Goal: Information Seeking & Learning: Compare options

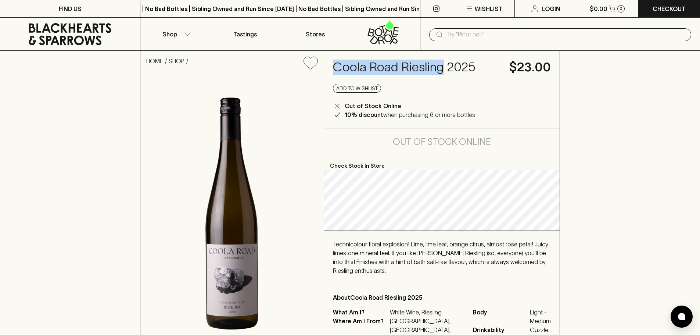
drag, startPoint x: 334, startPoint y: 65, endPoint x: 441, endPoint y: 72, distance: 107.9
click at [441, 72] on h4 "Coola Road Riesling 2025" at bounding box center [417, 67] width 168 height 15
copy h4 "Coola Road Riesling"
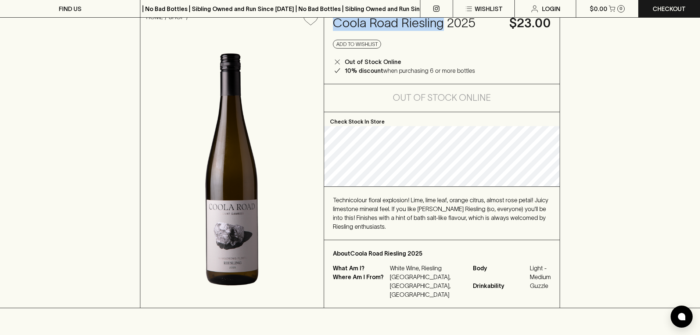
scroll to position [61, 0]
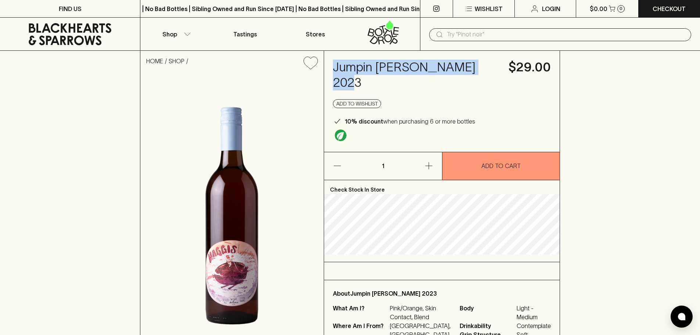
drag, startPoint x: 334, startPoint y: 66, endPoint x: 492, endPoint y: 67, distance: 158.0
click at [492, 67] on h4 "Jumpin Juice Haggis 2023" at bounding box center [416, 75] width 167 height 31
copy h4 "Jumpin Juice Haggis 2023"
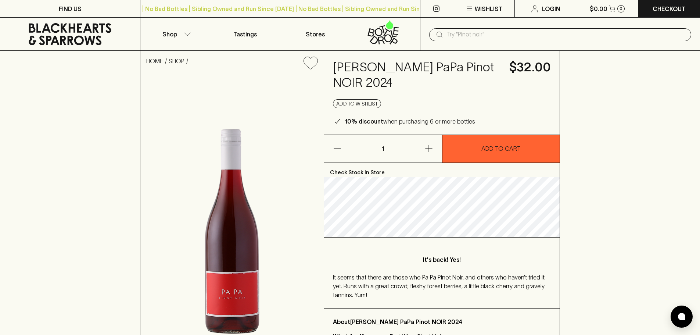
drag, startPoint x: 334, startPoint y: 66, endPoint x: 391, endPoint y: 83, distance: 59.6
click at [391, 83] on h4 "[PERSON_NAME] PaPa Pinot NOIR 2024" at bounding box center [417, 75] width 168 height 31
copy h4 "[PERSON_NAME] PaPa Pinot NOIR 2024"
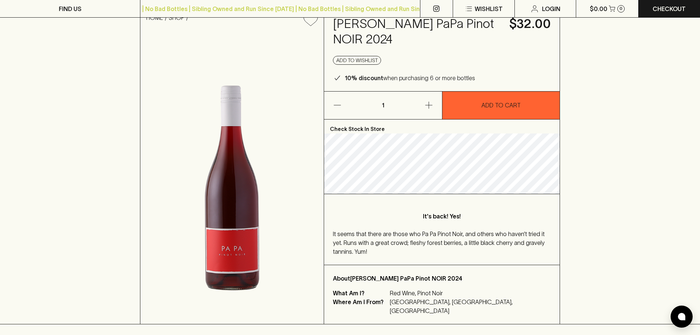
scroll to position [61, 0]
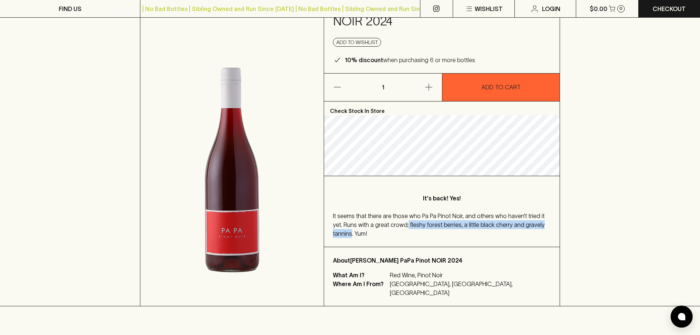
drag, startPoint x: 395, startPoint y: 223, endPoint x: 546, endPoint y: 227, distance: 151.1
click at [545, 227] on span "It seems that there are those who Pa Pa Pinot Noir, and others who haven’t trie…" at bounding box center [439, 224] width 212 height 24
copy span "fleshy forest berries, a little black cherry and gravely tannins"
